Goal: Task Accomplishment & Management: Use online tool/utility

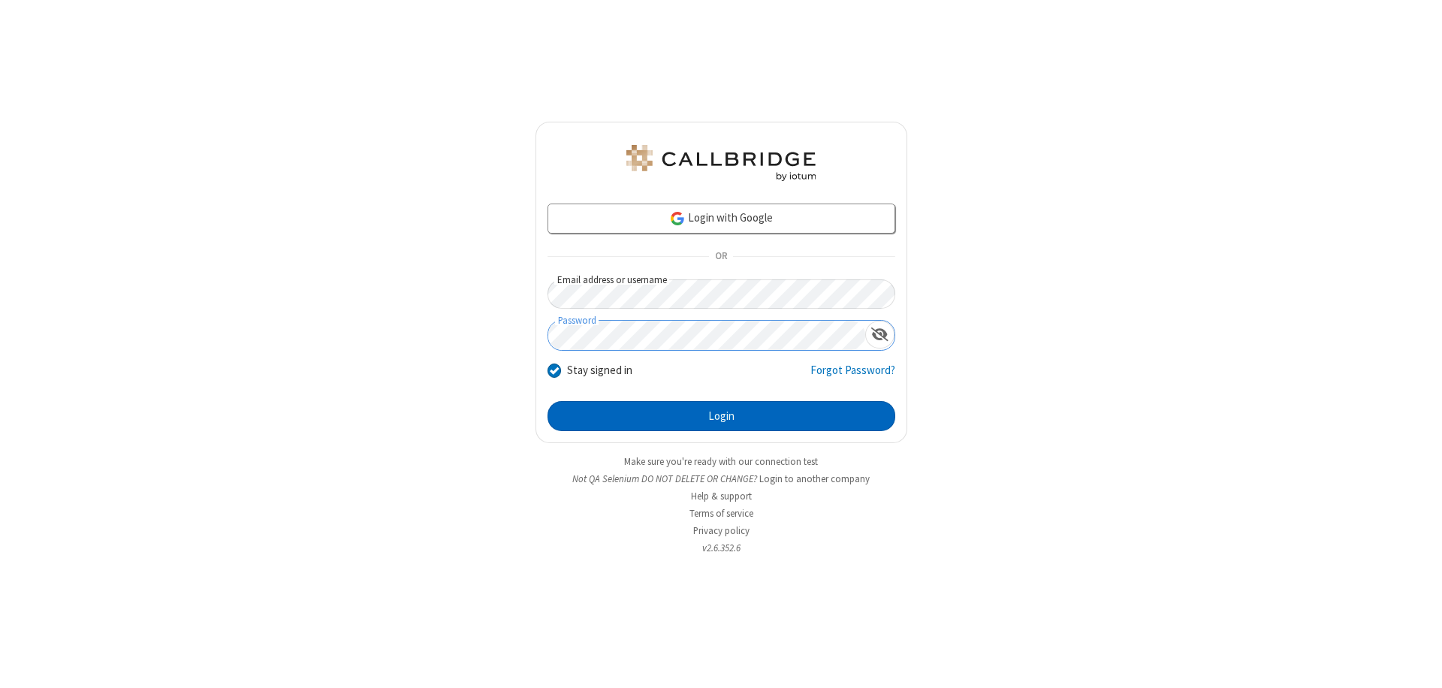
click at [721, 416] on button "Login" at bounding box center [722, 416] width 348 height 30
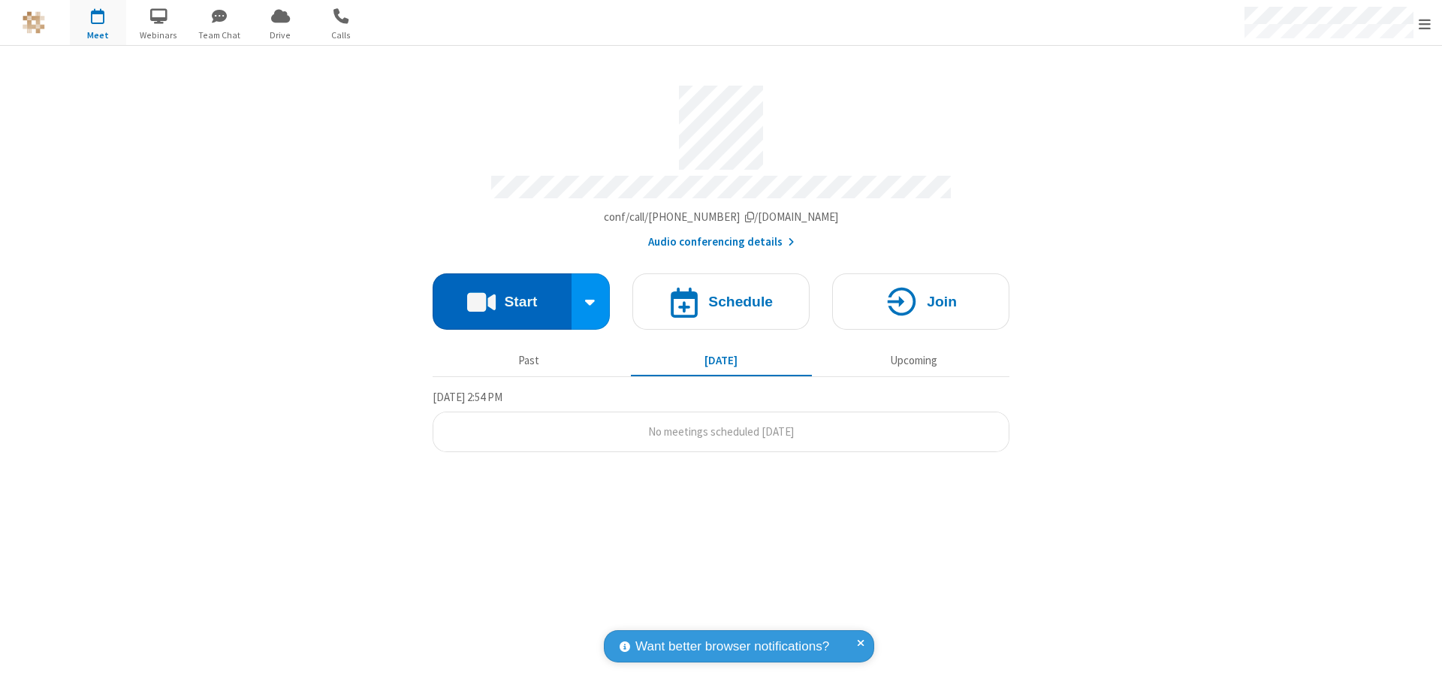
click at [502, 294] on button "Start" at bounding box center [502, 301] width 139 height 56
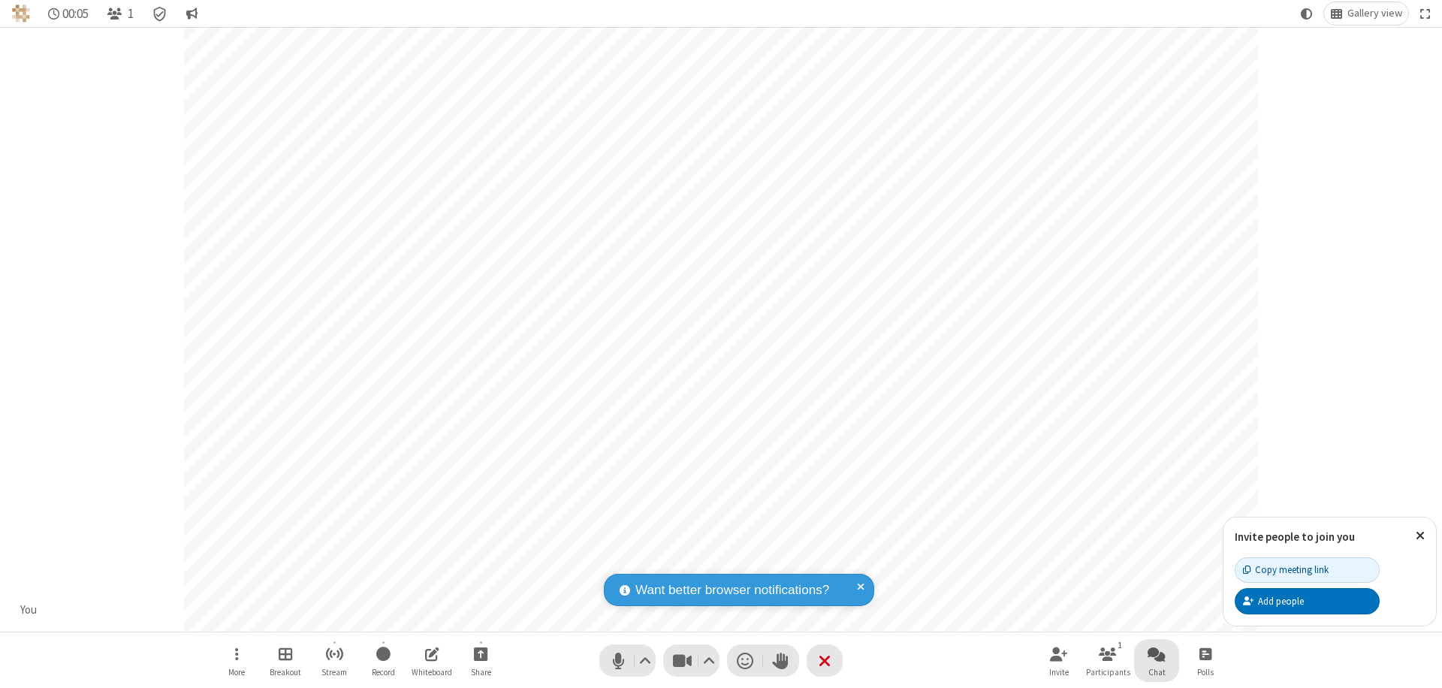
click at [1157, 654] on span "Open chat" at bounding box center [1157, 654] width 18 height 19
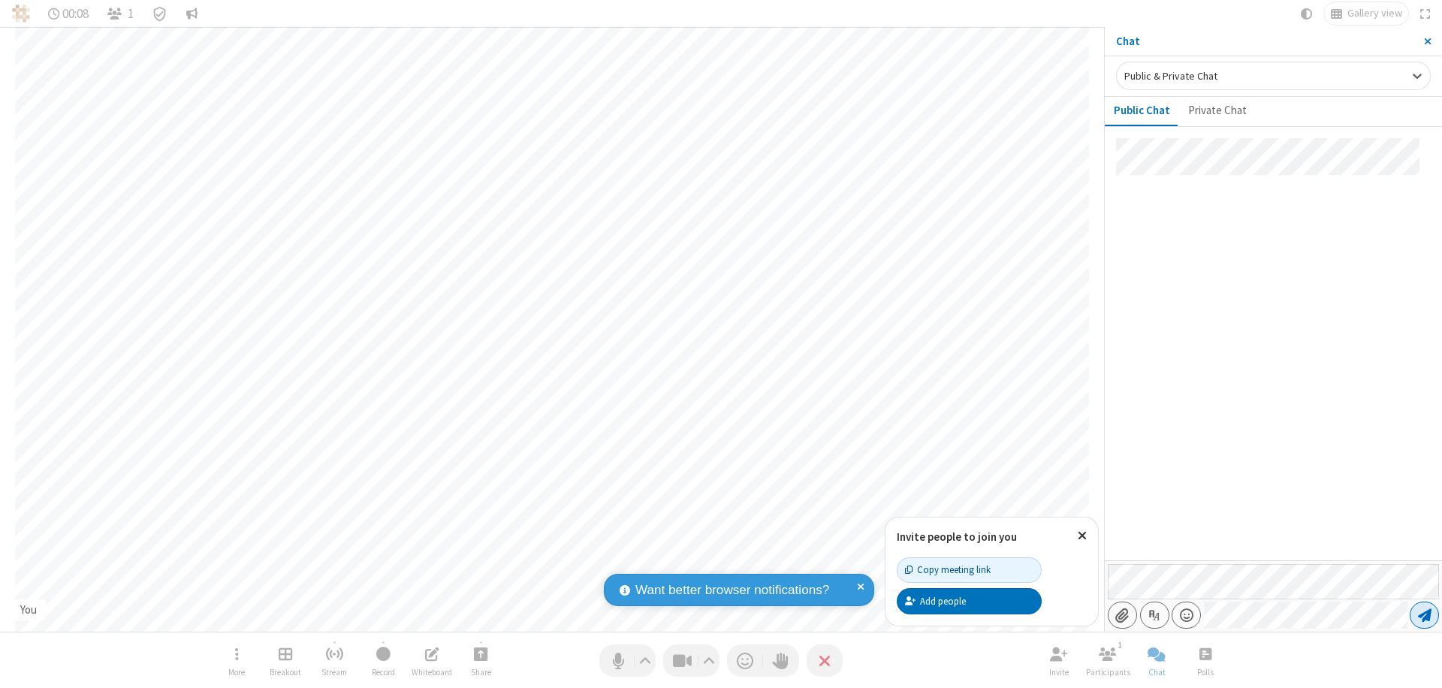
click at [1424, 615] on span "Send message" at bounding box center [1425, 615] width 14 height 15
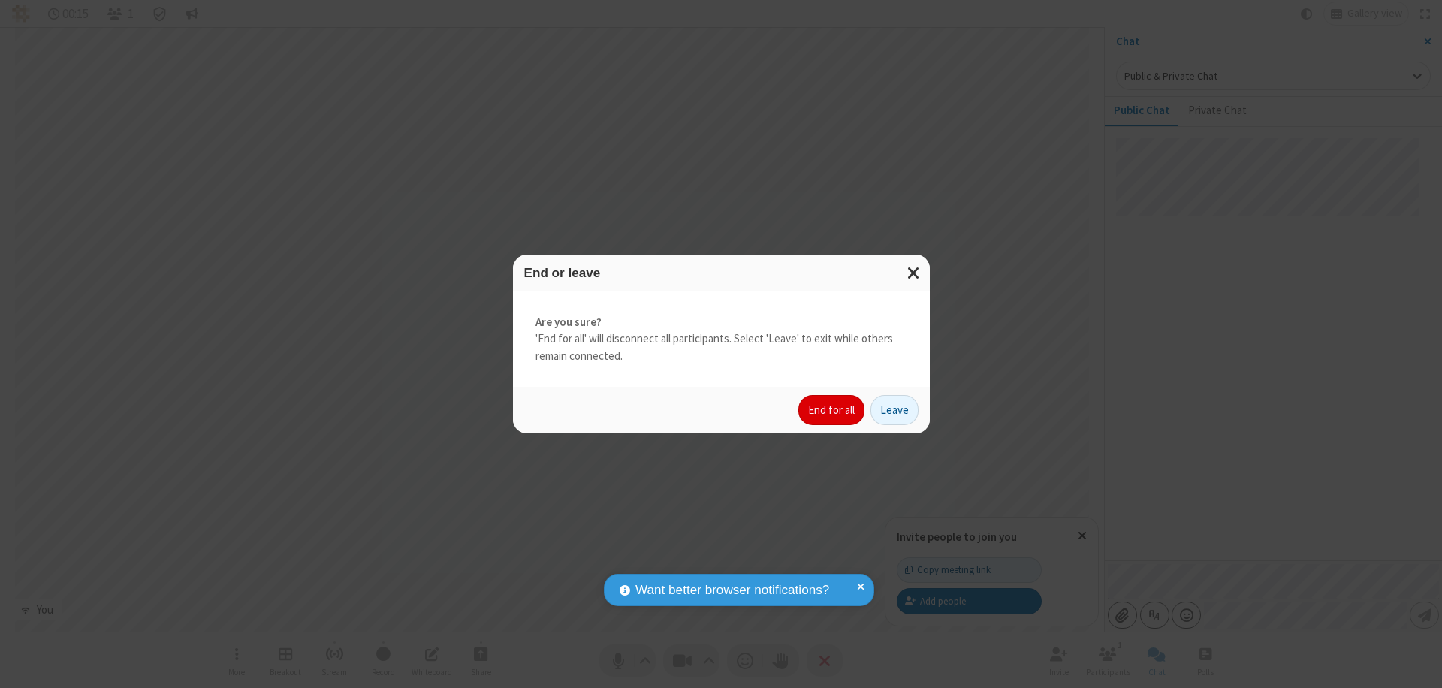
click at [832, 410] on button "End for all" at bounding box center [832, 410] width 66 height 30
